Goal: Information Seeking & Learning: Learn about a topic

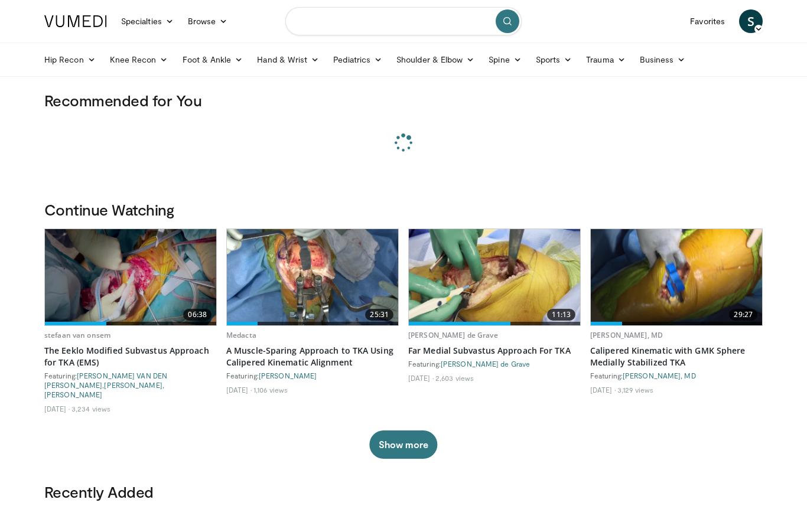
click at [409, 15] on input "Search topics, interventions" at bounding box center [403, 21] width 236 height 28
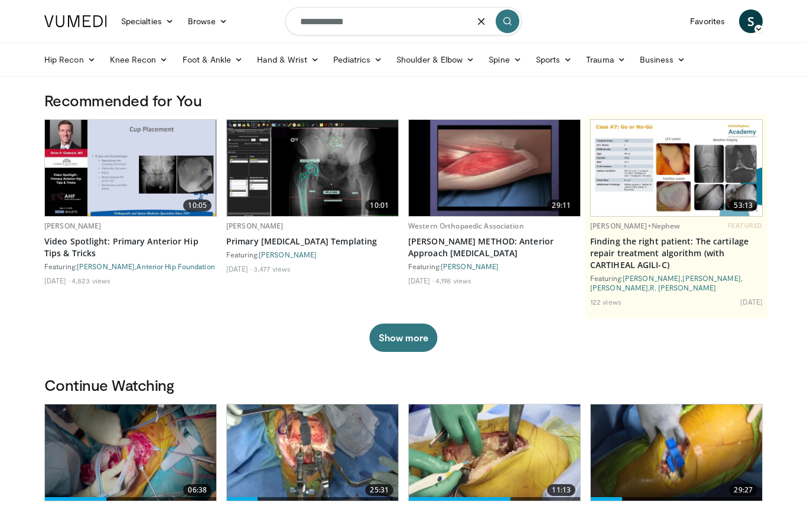
type input "**********"
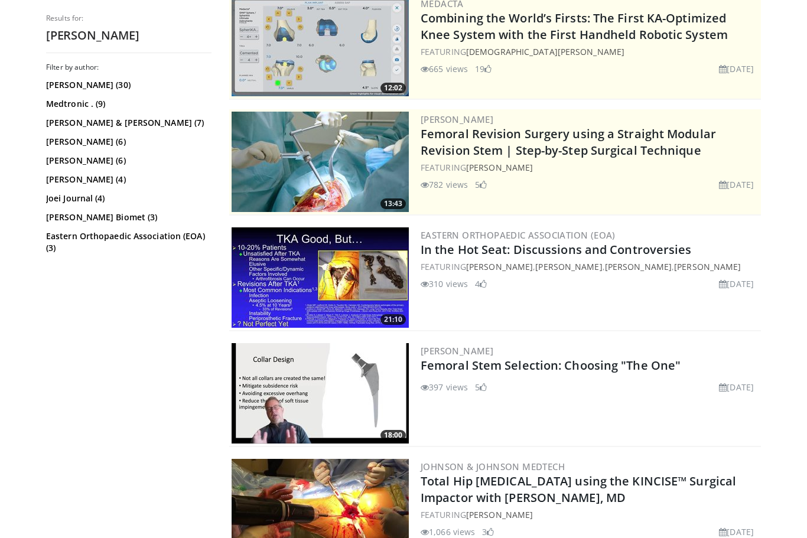
scroll to position [138, 0]
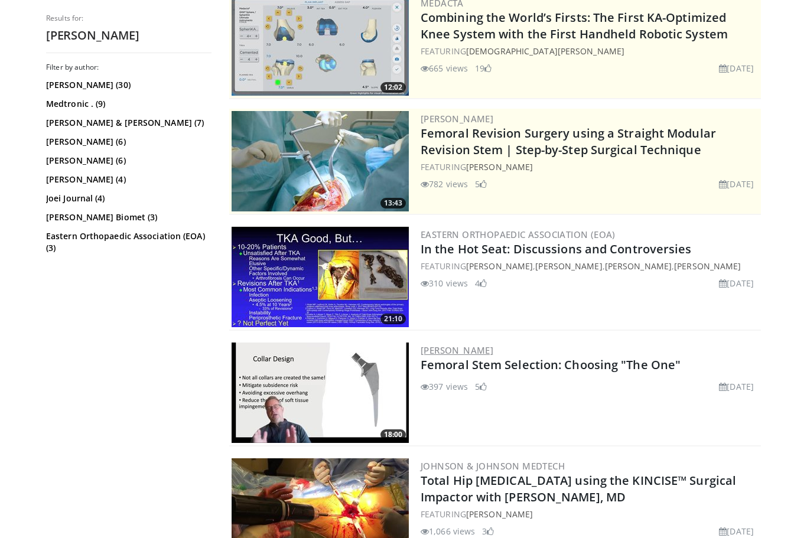
click at [493, 355] on link "[PERSON_NAME]" at bounding box center [456, 350] width 73 height 12
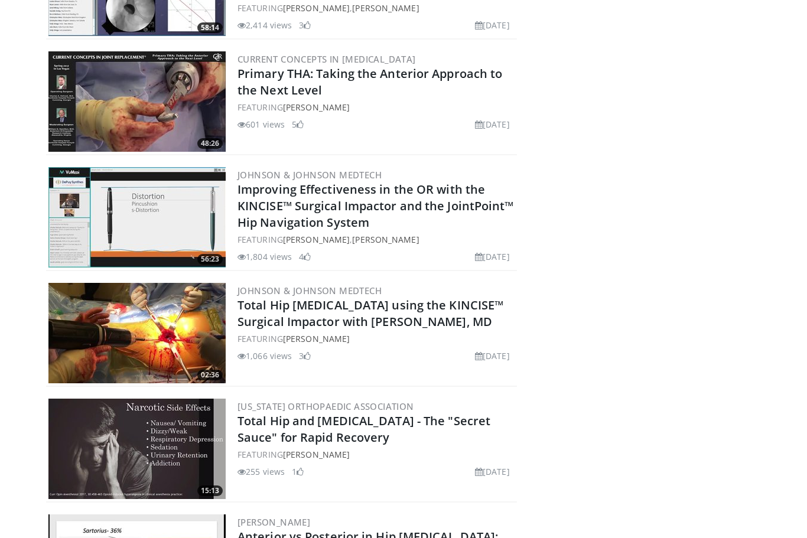
scroll to position [1159, 0]
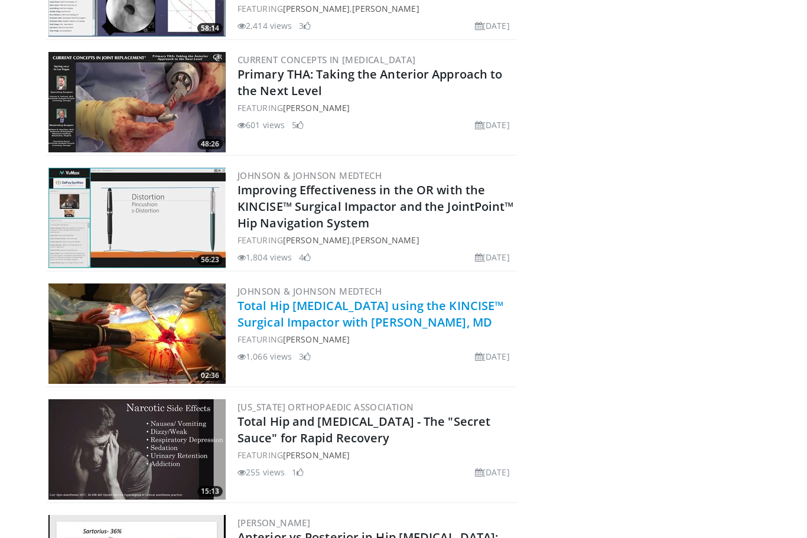
click at [446, 318] on link "Total Hip [MEDICAL_DATA] using the KINCISE™ Surgical Impactor with [PERSON_NAME…" at bounding box center [370, 314] width 266 height 32
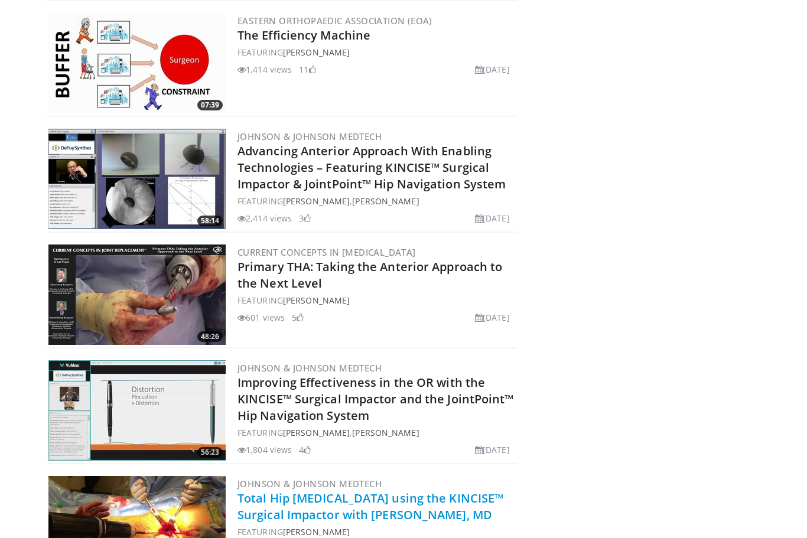
scroll to position [967, 0]
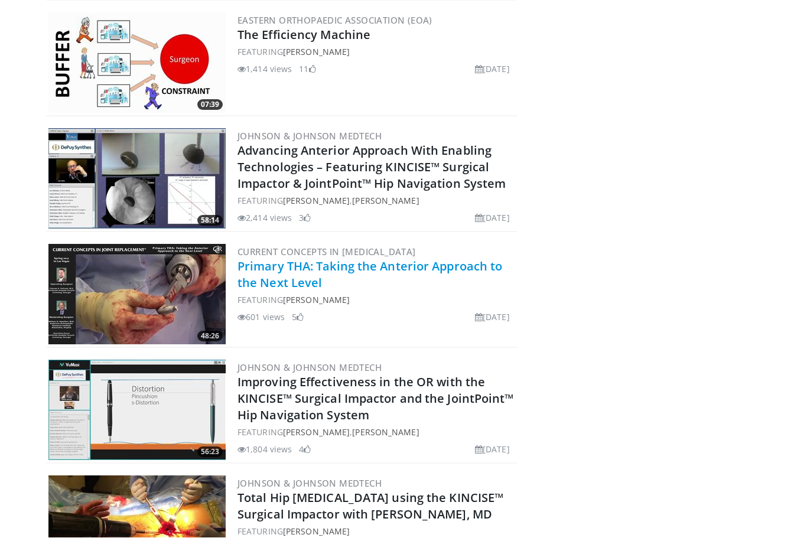
click at [463, 273] on link "Primary THA: Taking the Anterior Approach to the Next Level" at bounding box center [369, 275] width 265 height 32
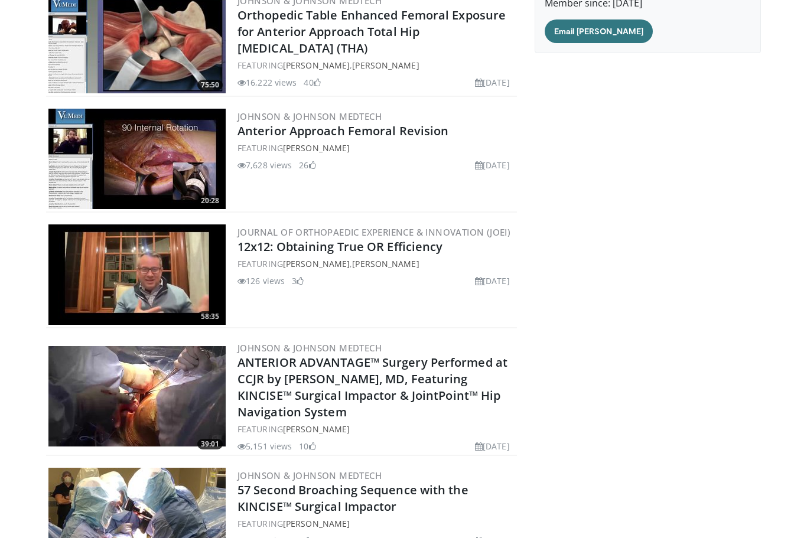
scroll to position [163, 0]
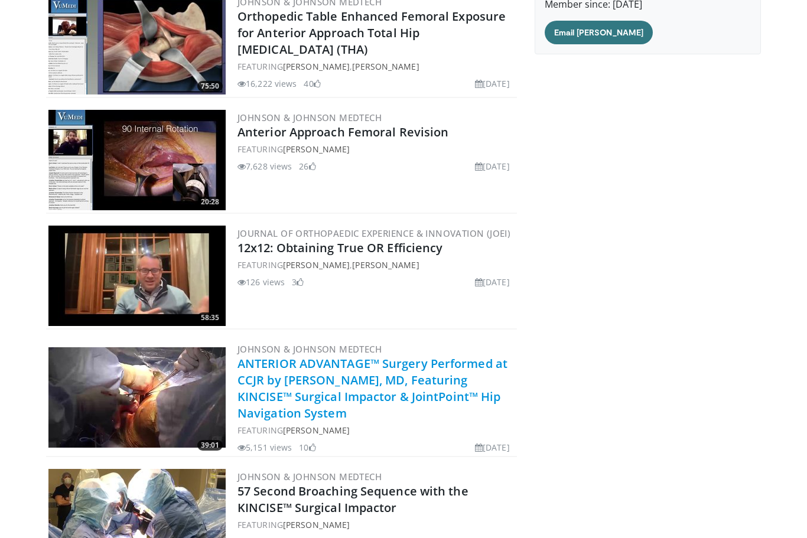
click at [446, 390] on link "ANTERIOR ADVANTAGE™ Surgery Performed at CCJR by Charles DeCook, MD, Featuring …" at bounding box center [372, 389] width 270 height 66
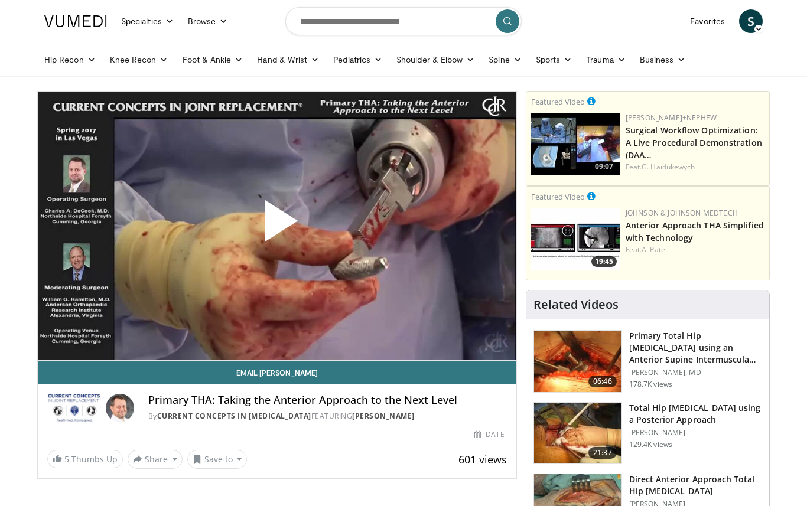
click at [471, 334] on div "10 seconds Tap to unmute" at bounding box center [277, 226] width 478 height 269
click at [485, 324] on div "10 seconds Tap to unmute" at bounding box center [277, 226] width 478 height 269
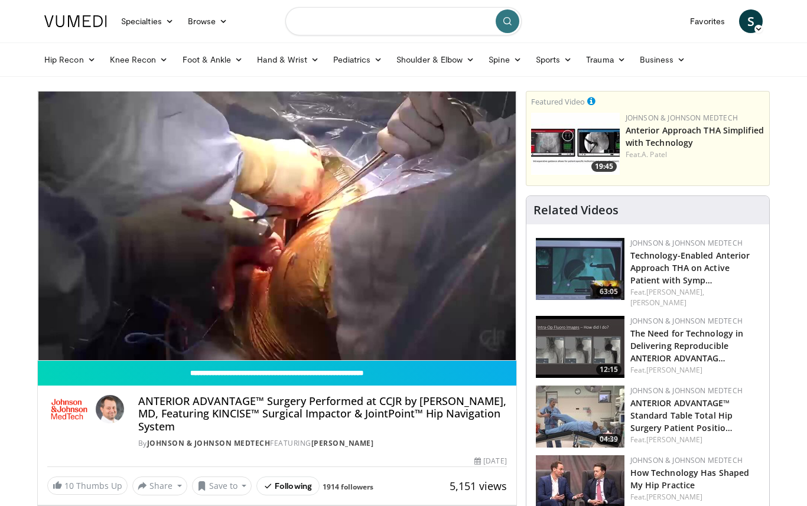
click at [373, 21] on input "Search topics, interventions" at bounding box center [403, 21] width 236 height 28
type input "**********"
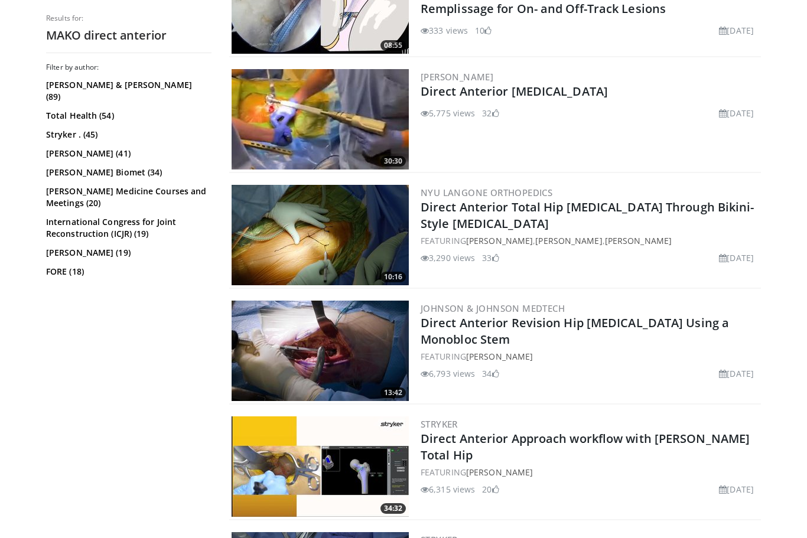
scroll to position [1222, 0]
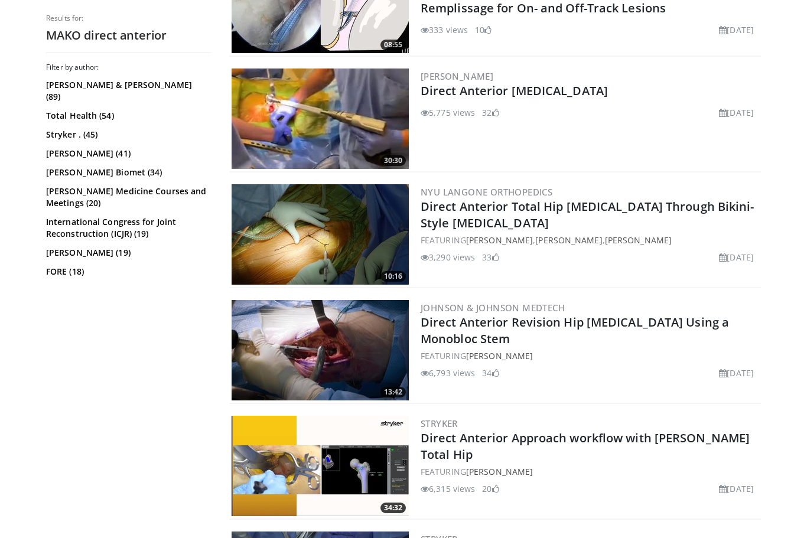
click at [371, 475] on img at bounding box center [319, 466] width 177 height 100
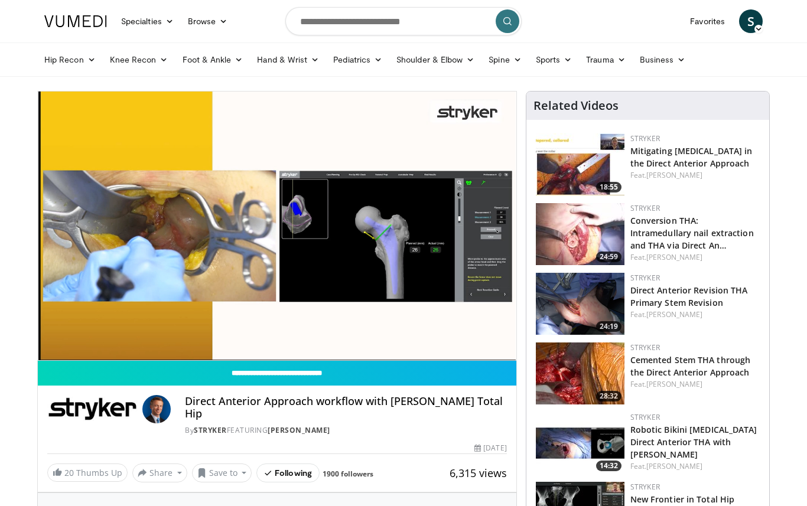
click at [507, 354] on span "Video Player" at bounding box center [504, 349] width 24 height 24
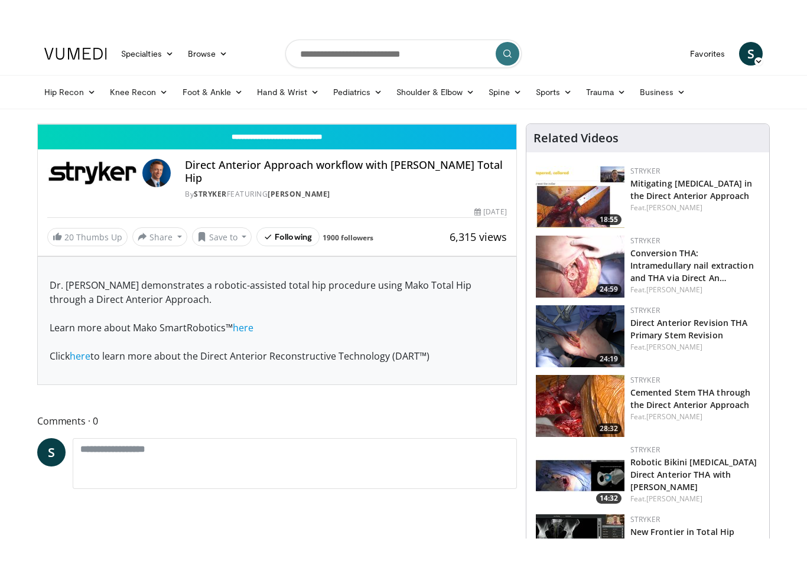
scroll to position [14, 0]
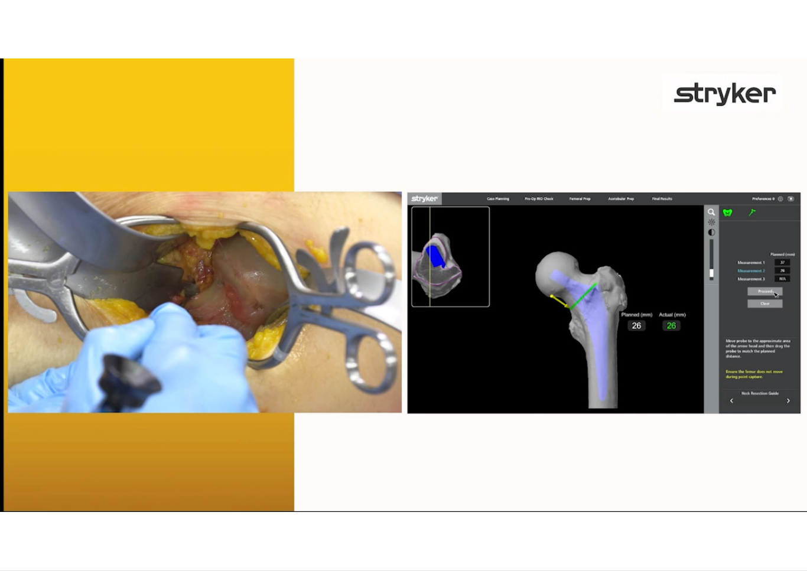
click at [123, 501] on div "10 seconds Tap to unmute" at bounding box center [403, 285] width 807 height 570
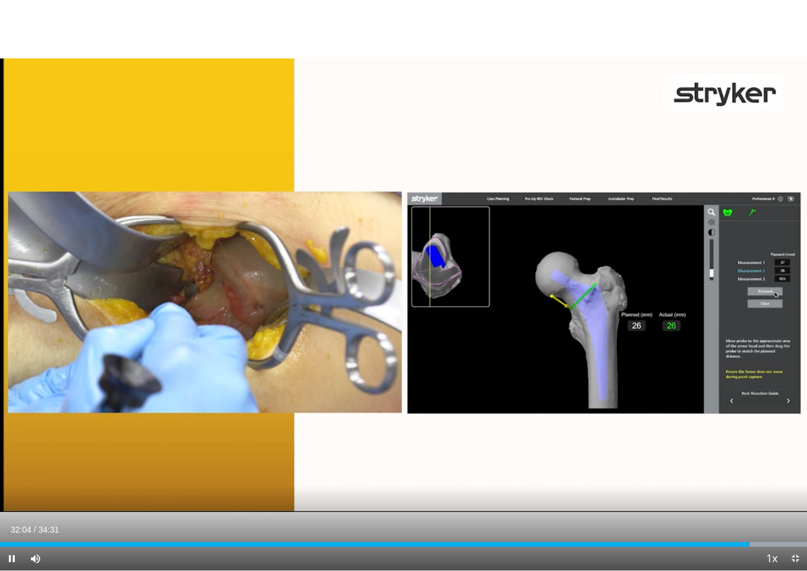
click at [752, 456] on div "10 seconds Tap to unmute" at bounding box center [403, 285] width 807 height 570
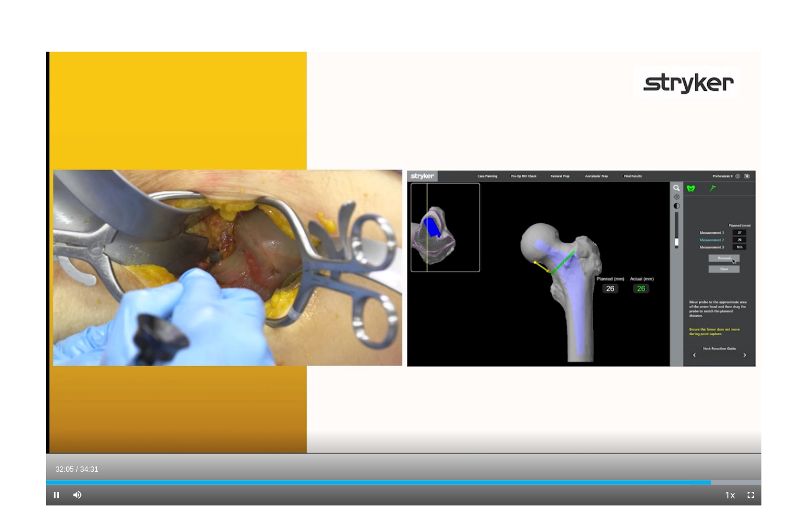
scroll to position [0, 0]
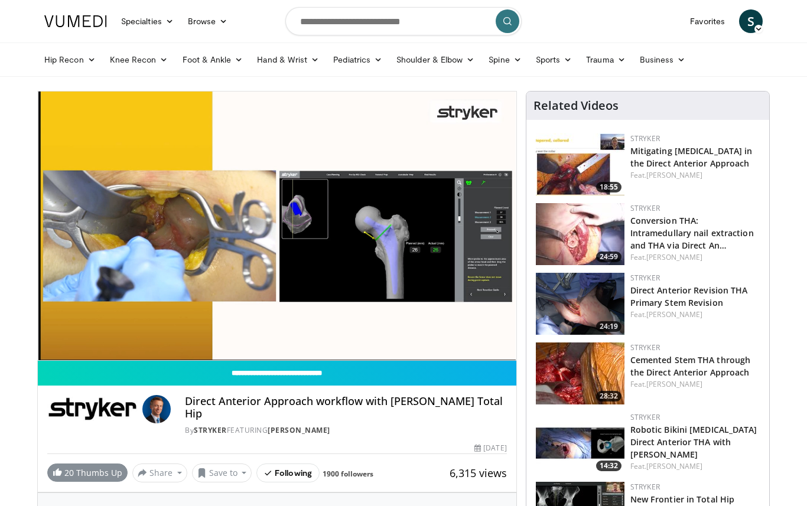
click at [85, 464] on link "20 Thumbs Up" at bounding box center [87, 473] width 80 height 18
